Goal: Contribute content

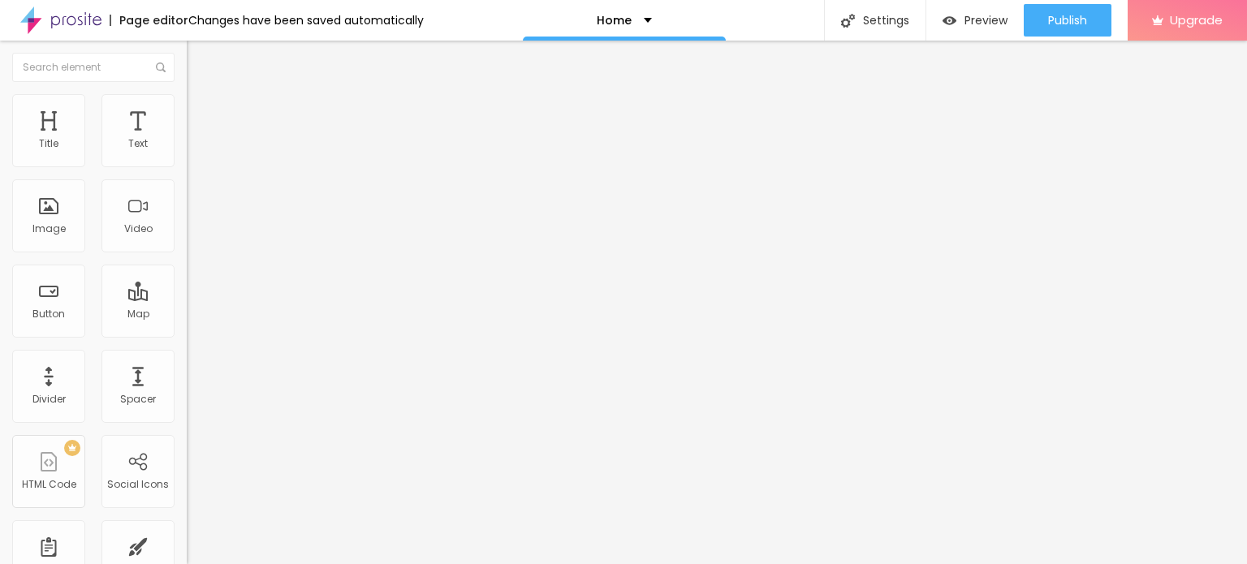
click at [187, 153] on input "Click me" at bounding box center [284, 144] width 195 height 16
paste input "Whatsapp 📞 :- [PHONE_NUMBER]"
type input "Whatsapp 📞 :- [PHONE_NUMBER]"
click at [187, 334] on input "https://" at bounding box center [284, 326] width 195 height 16
paste input "[DOMAIN_NAME][URL]"
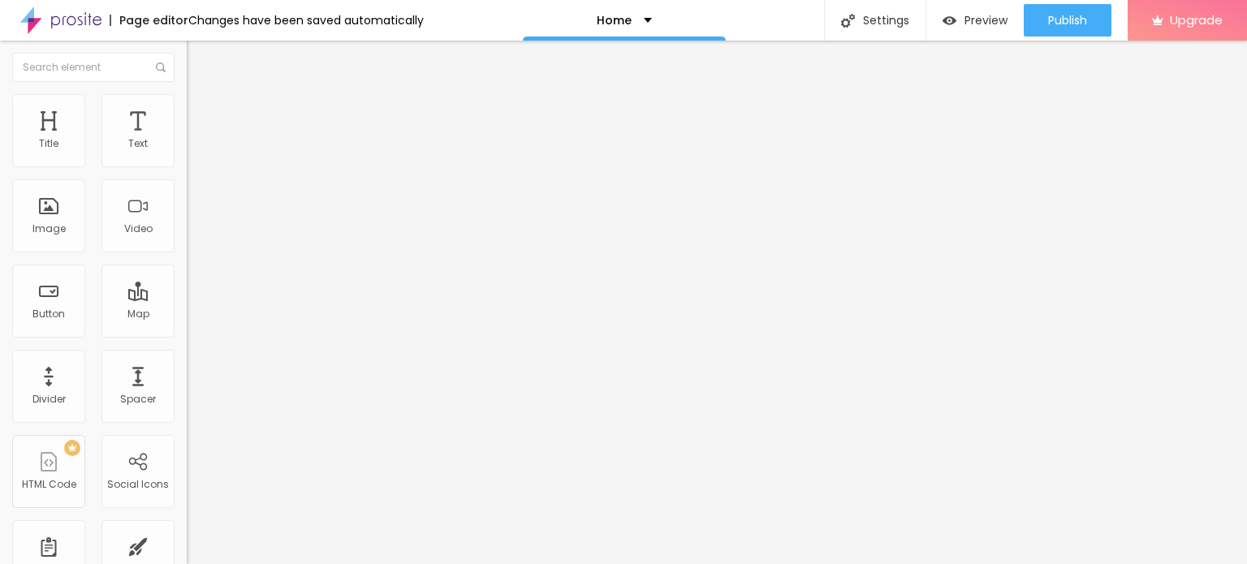
type input "[URL][DOMAIN_NAME]"
click at [187, 361] on div "Open in new tab" at bounding box center [280, 359] width 187 height 8
click at [187, 136] on img at bounding box center [192, 132] width 10 height 10
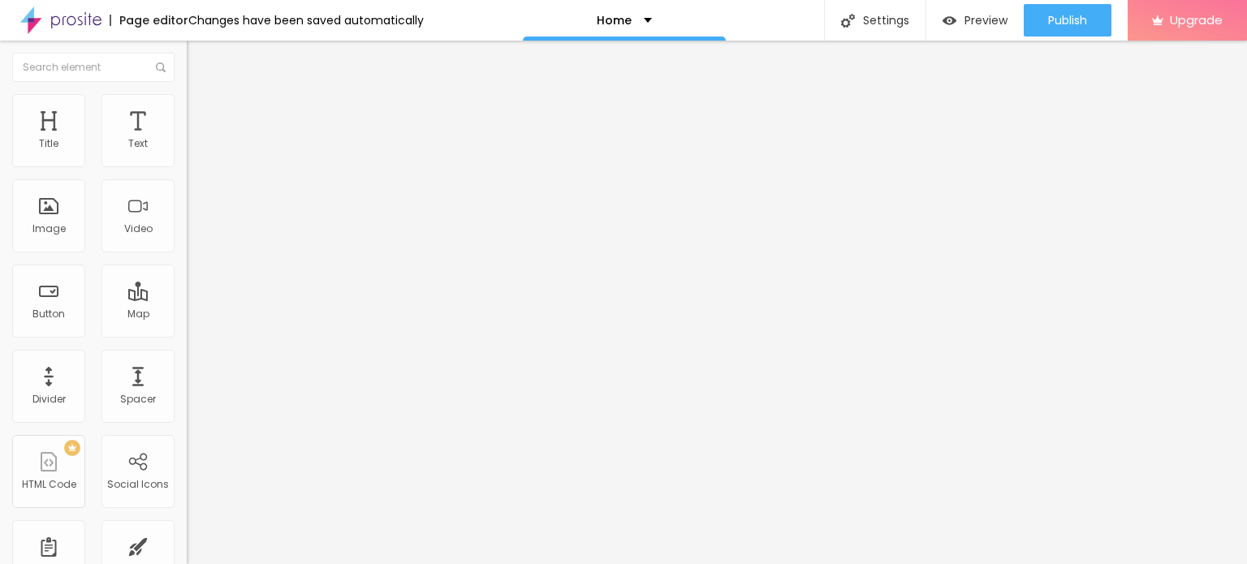
click at [187, 140] on span "Change image" at bounding box center [230, 133] width 87 height 14
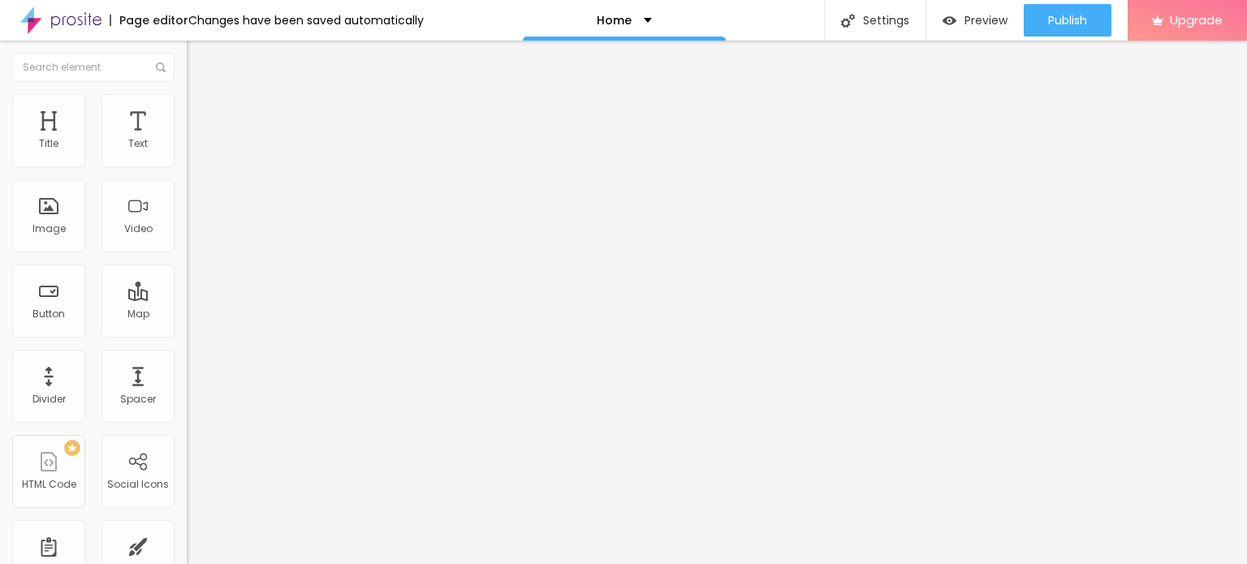
click at [187, 333] on input "https://" at bounding box center [284, 325] width 195 height 16
type input "[URL][DOMAIN_NAME]"
click at [187, 140] on span "Change image" at bounding box center [230, 133] width 87 height 14
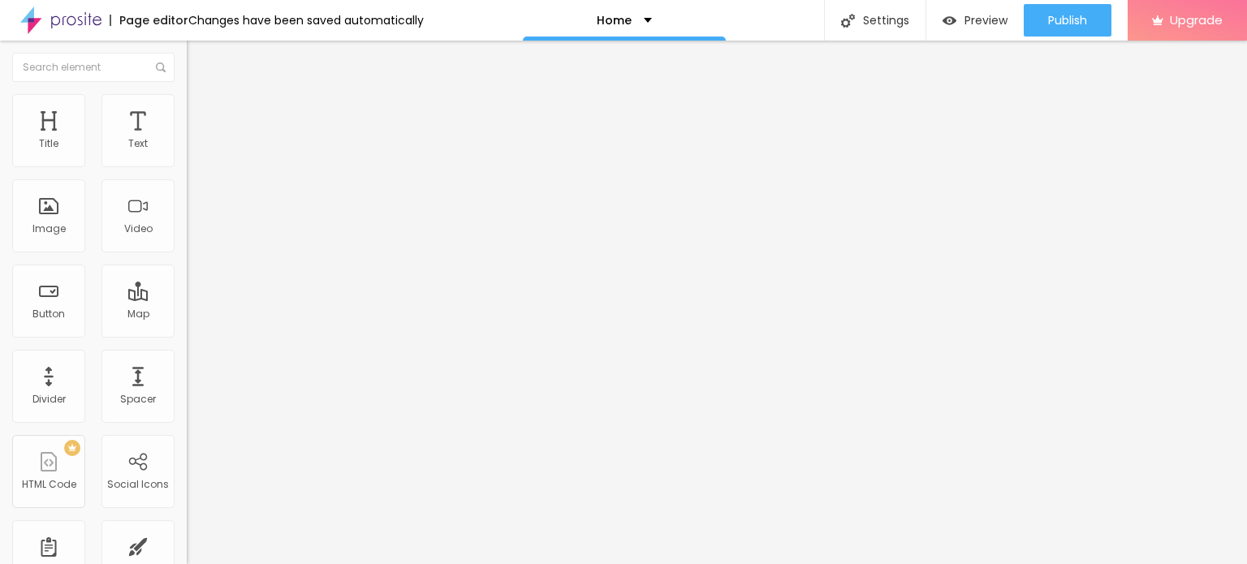
click at [187, 333] on input "https://" at bounding box center [284, 325] width 195 height 16
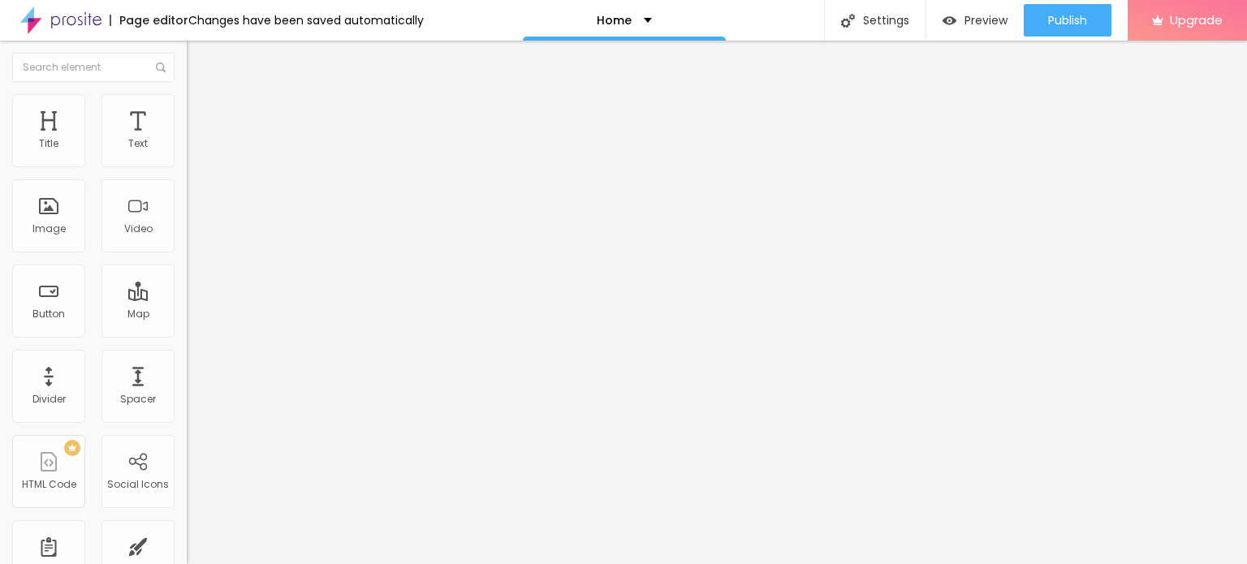
drag, startPoint x: 59, startPoint y: 443, endPoint x: 78, endPoint y: 448, distance: 19.3
click at [187, 333] on input "https://" at bounding box center [284, 325] width 195 height 16
type input "[URL][DOMAIN_NAME]"
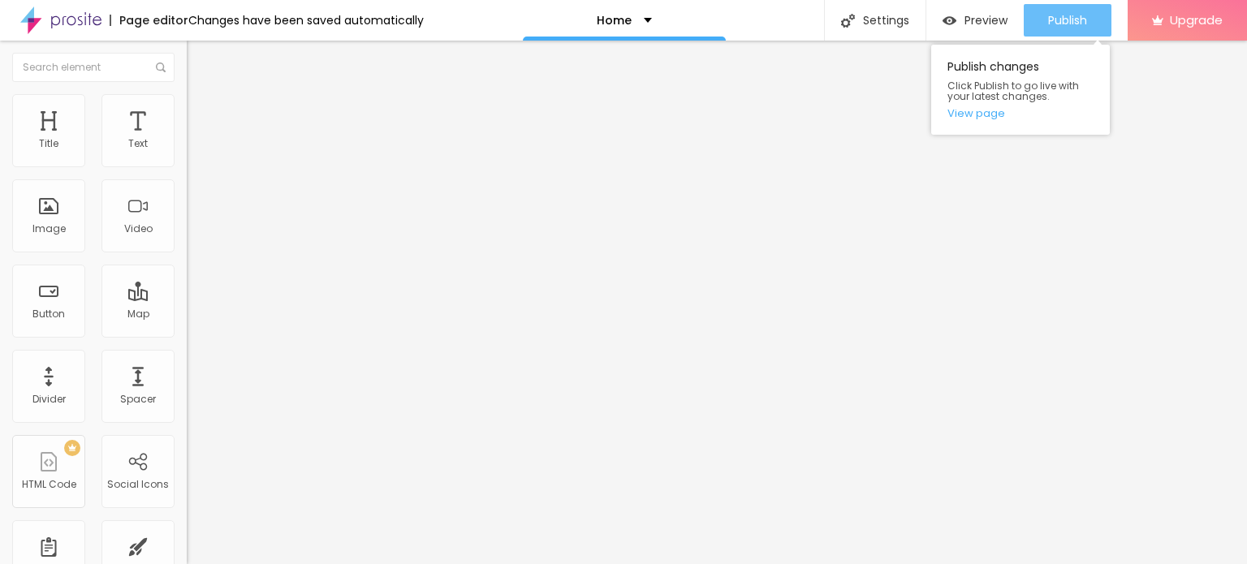
click at [1075, 27] on span "Publish" at bounding box center [1067, 20] width 39 height 13
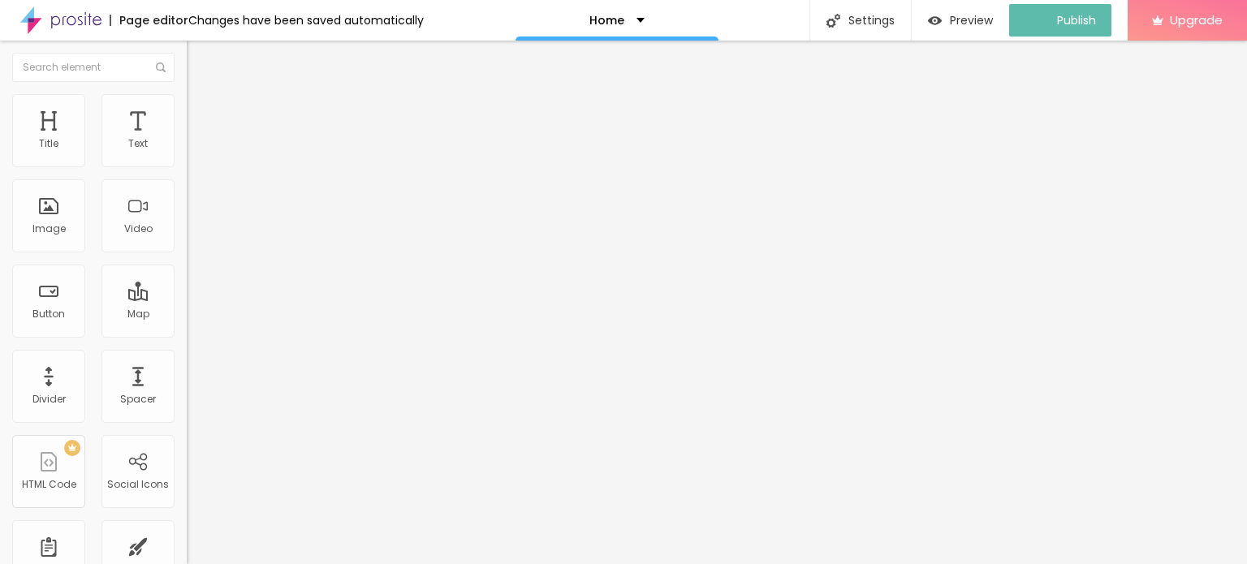
click at [71, 16] on img at bounding box center [60, 20] width 81 height 41
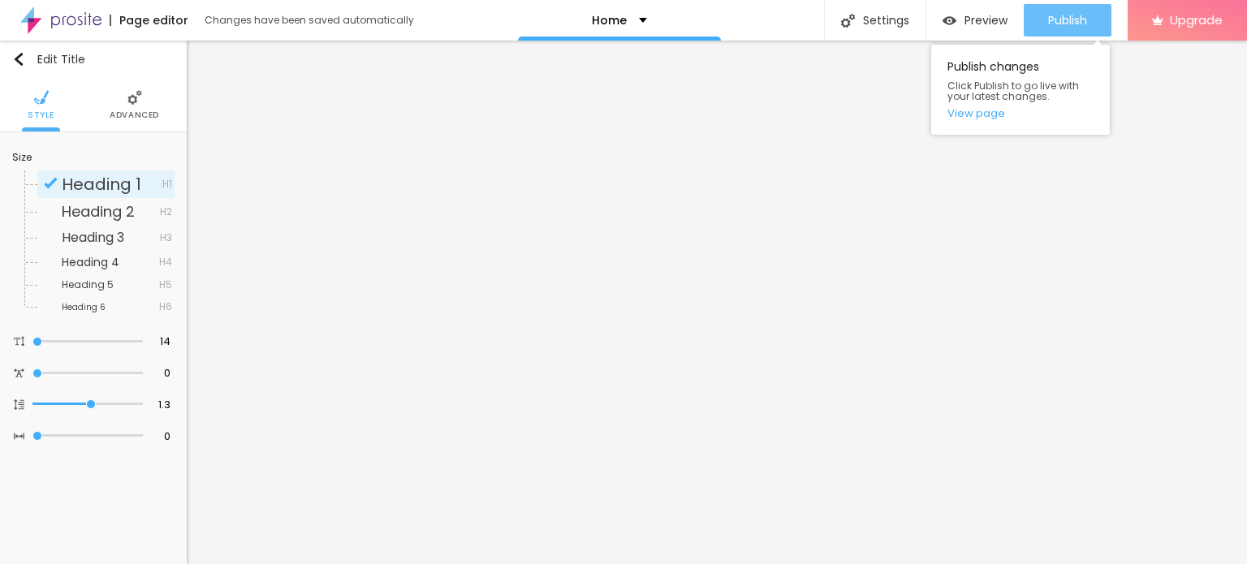
click at [1081, 28] on div "Publish" at bounding box center [1067, 20] width 39 height 32
click at [1058, 19] on span "Publish" at bounding box center [1067, 20] width 39 height 13
